Goal: Navigation & Orientation: Find specific page/section

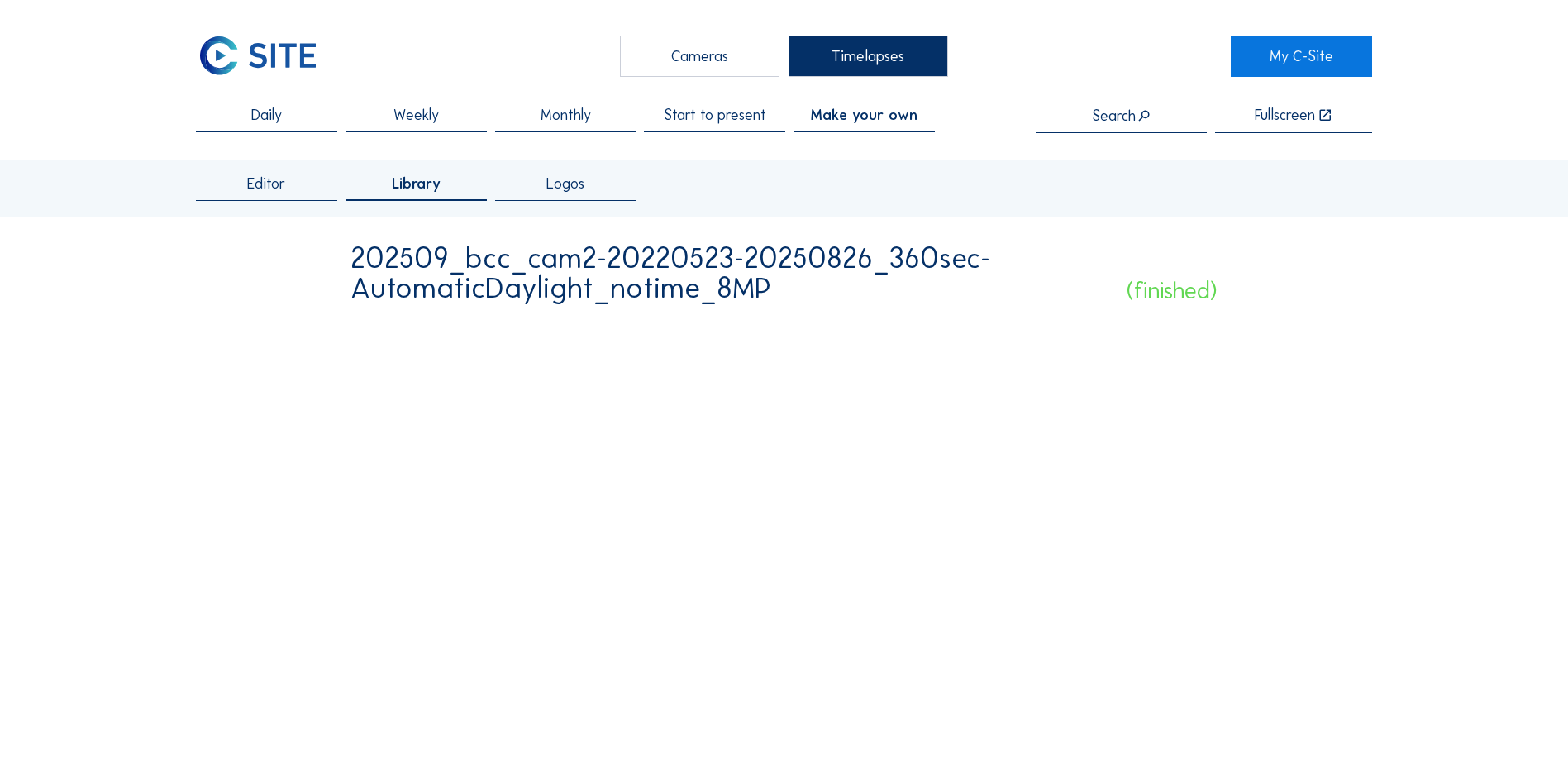
scroll to position [413, 0]
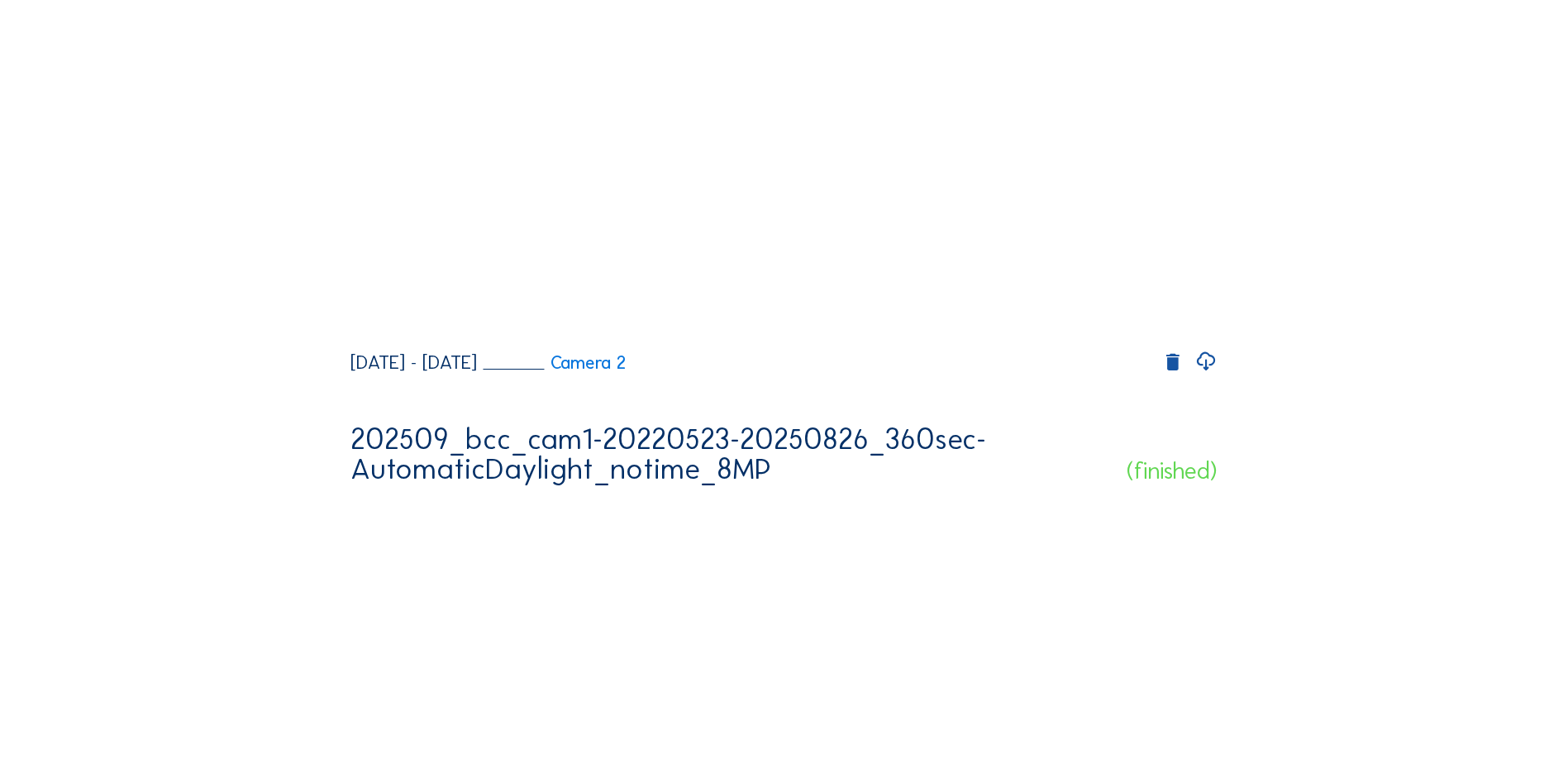
click at [1206, 375] on icon at bounding box center [1206, 361] width 22 height 27
drag, startPoint x: 1366, startPoint y: 157, endPoint x: 1356, endPoint y: 210, distance: 53.9
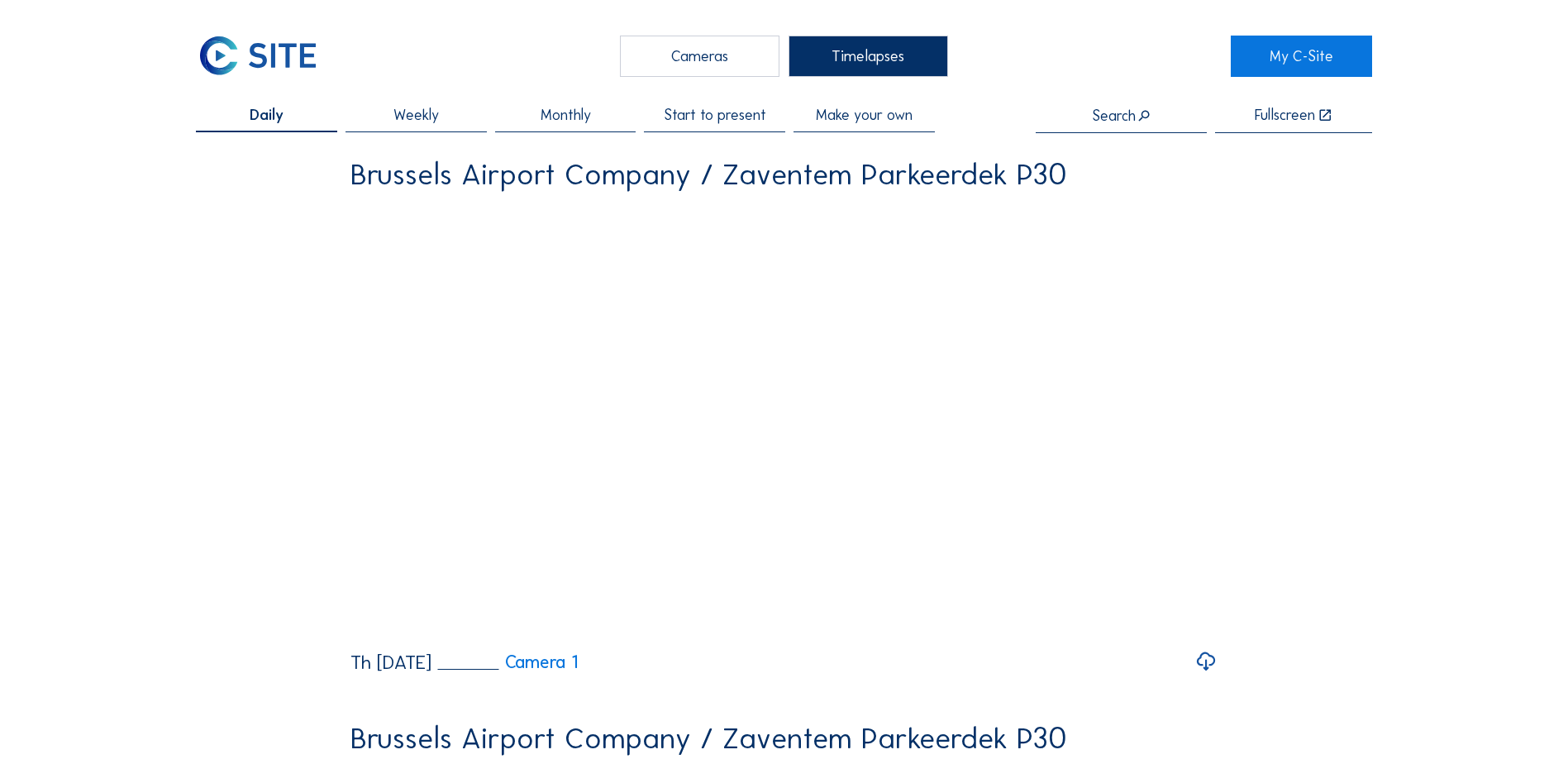
click at [878, 115] on span "Make your own" at bounding box center [864, 115] width 96 height 15
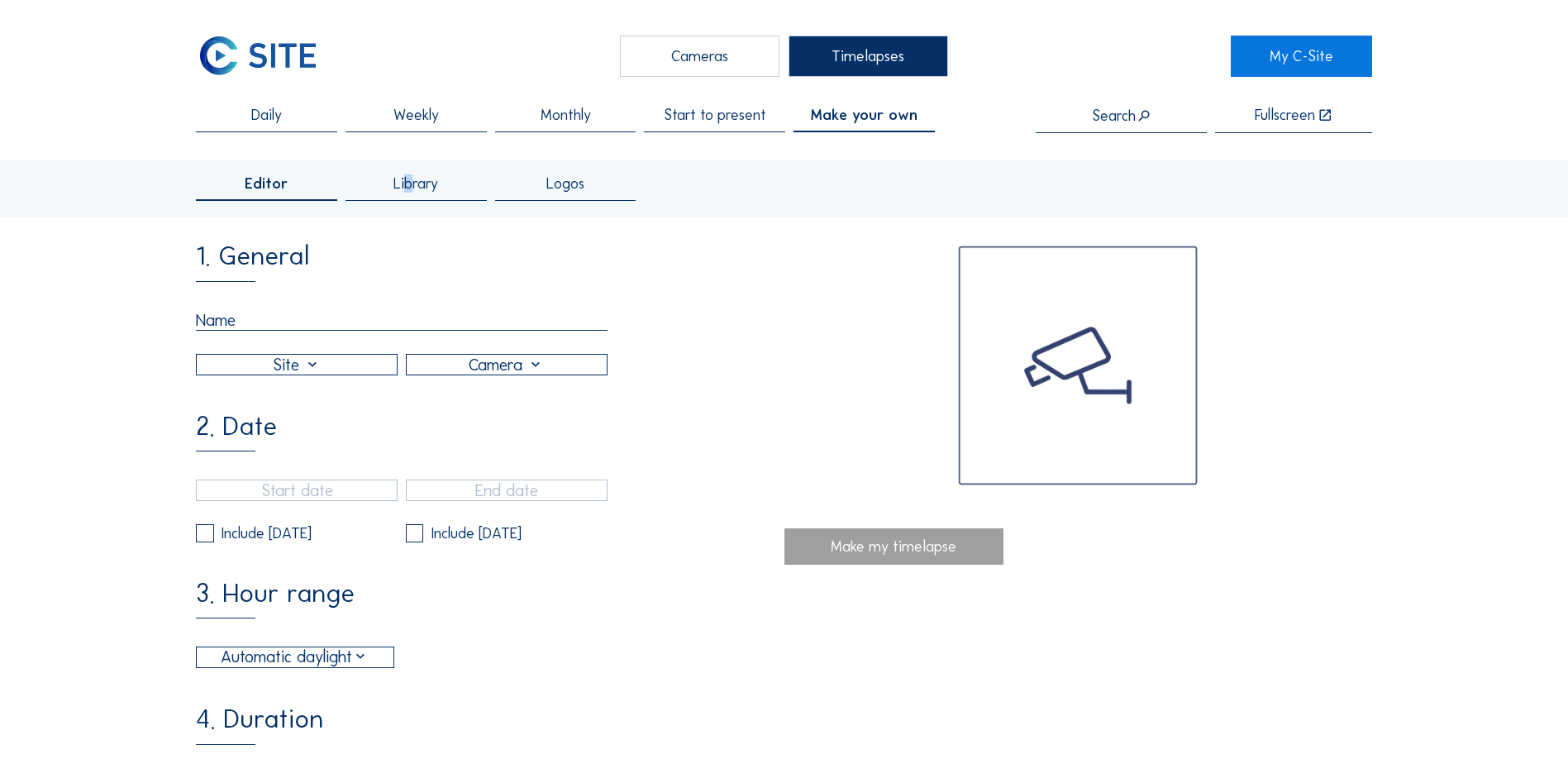
click at [411, 182] on span "Library" at bounding box center [416, 183] width 45 height 15
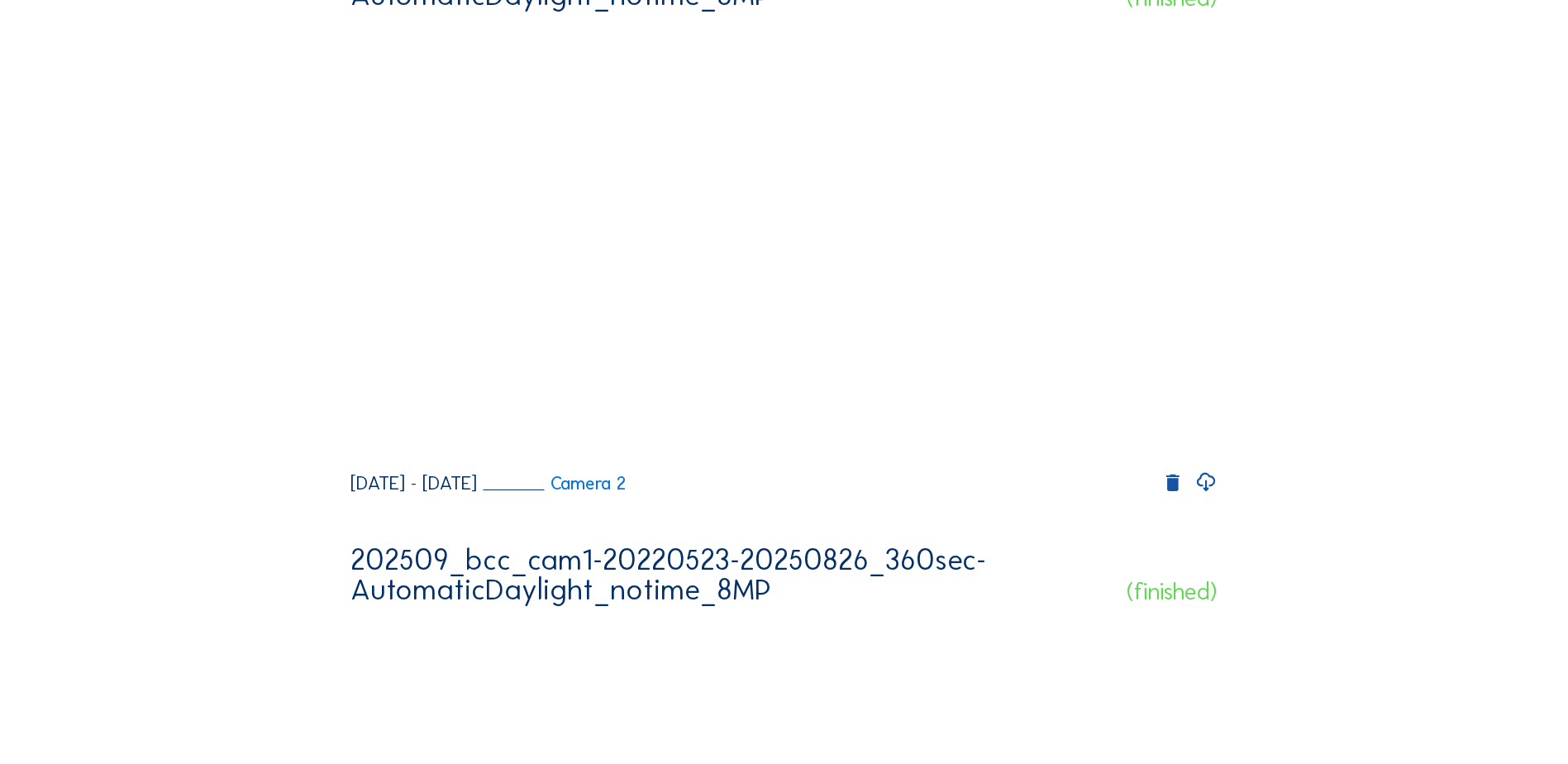
scroll to position [413, 0]
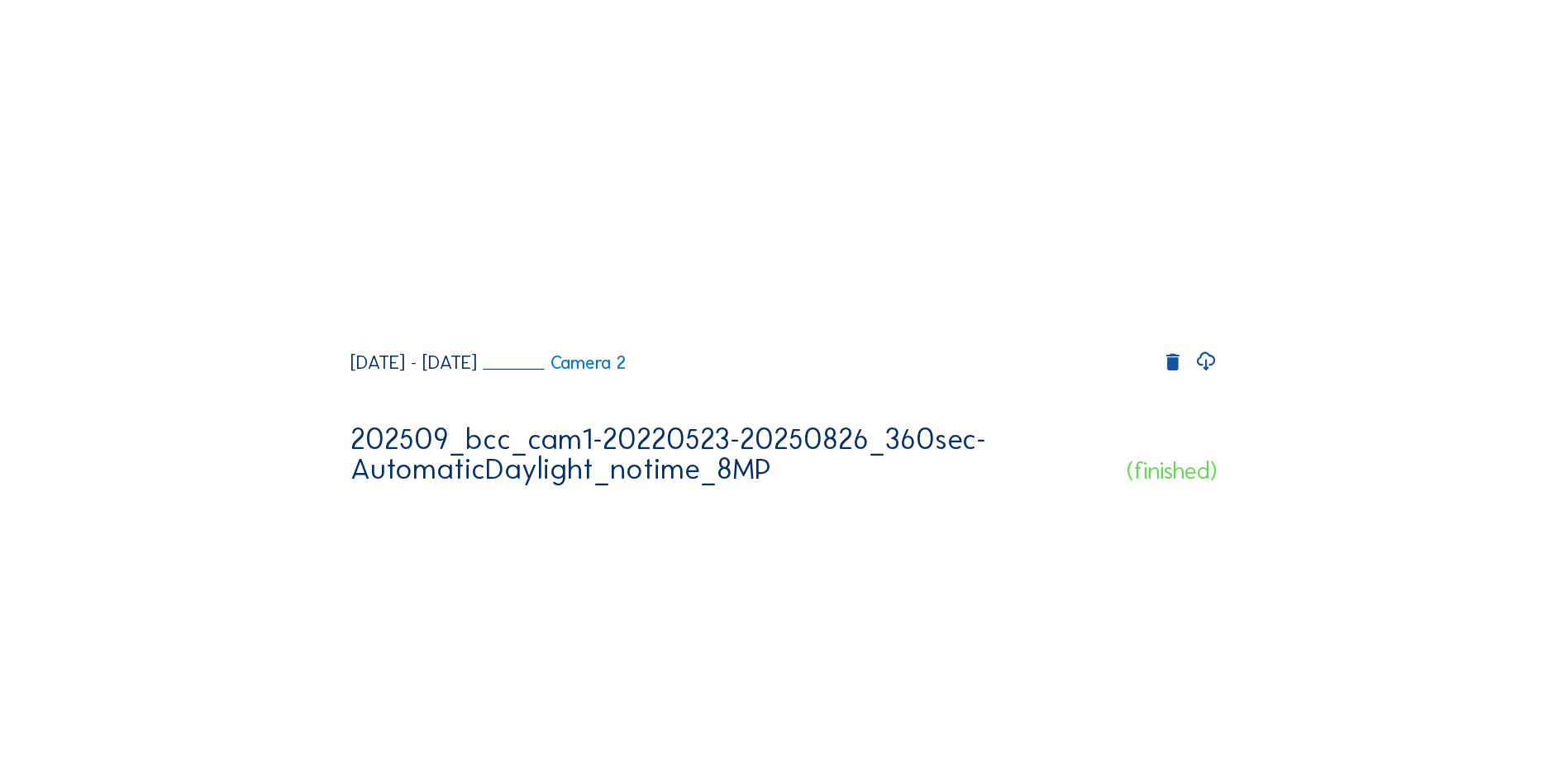
click at [1210, 375] on icon at bounding box center [1206, 361] width 22 height 27
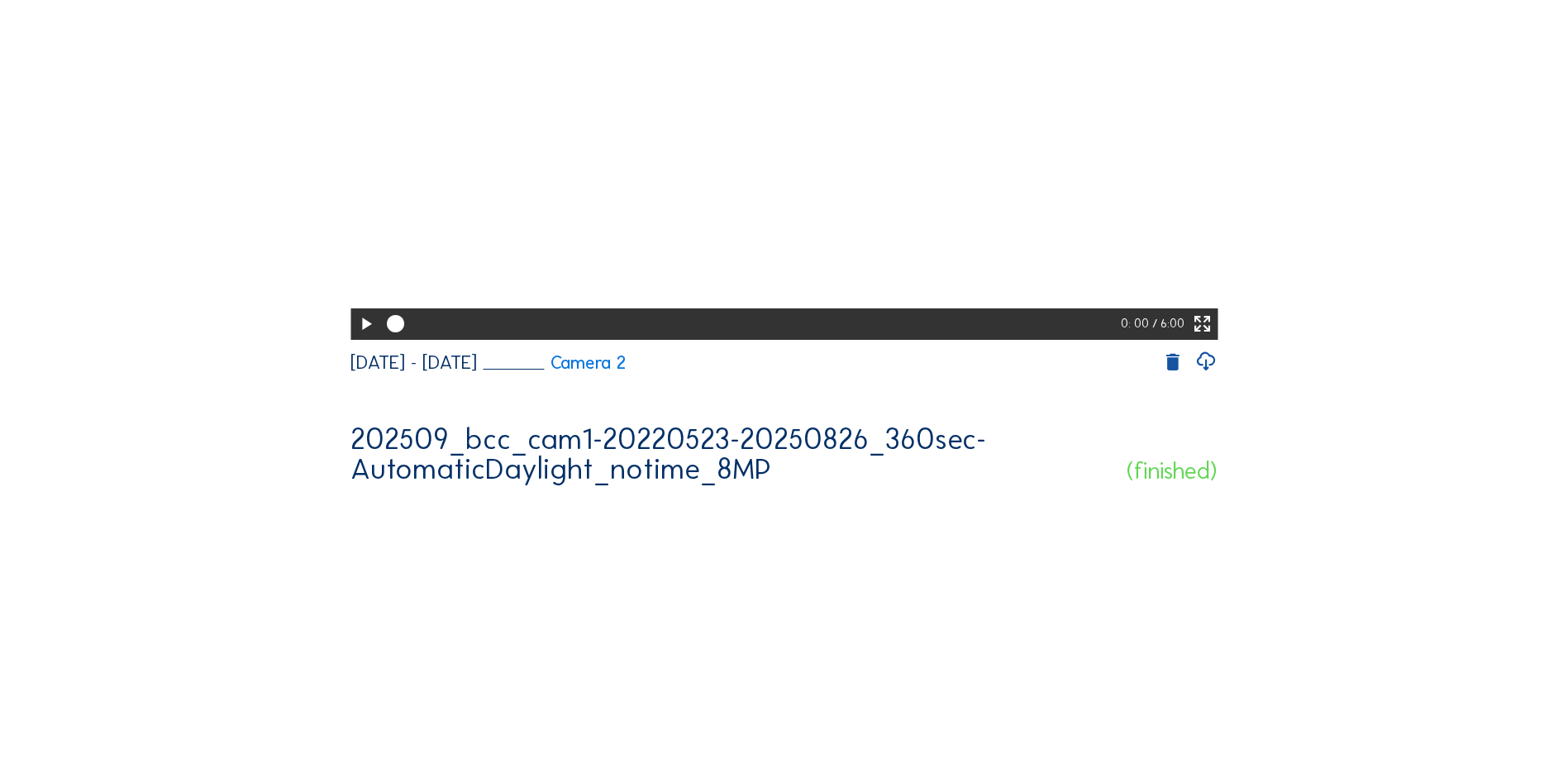
drag, startPoint x: 1347, startPoint y: 337, endPoint x: 810, endPoint y: 382, distance: 538.9
